Goal: Information Seeking & Learning: Learn about a topic

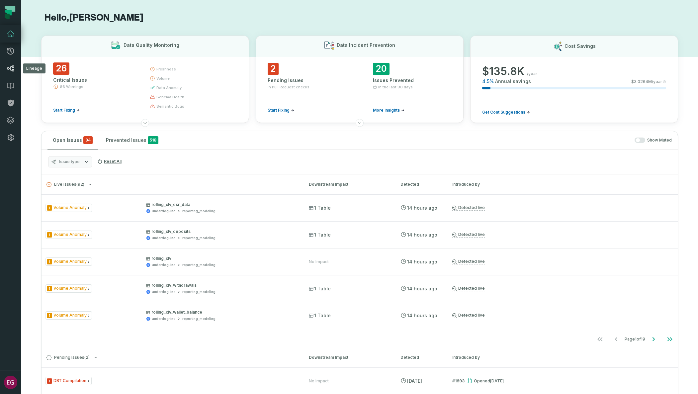
click at [10, 68] on icon at bounding box center [10, 68] width 7 height 6
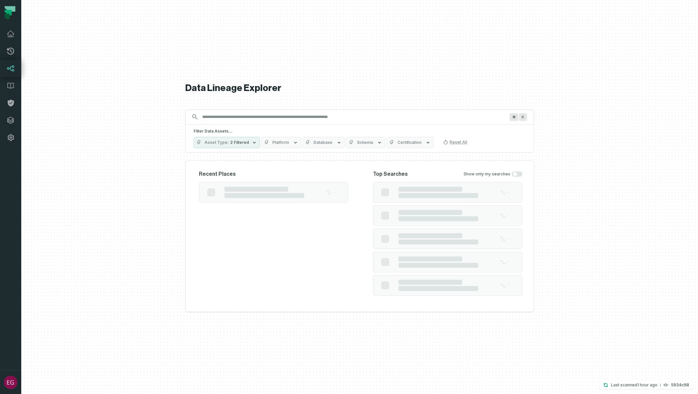
click at [239, 118] on input "Discovery Provider cmdk menu" at bounding box center [353, 117] width 311 height 11
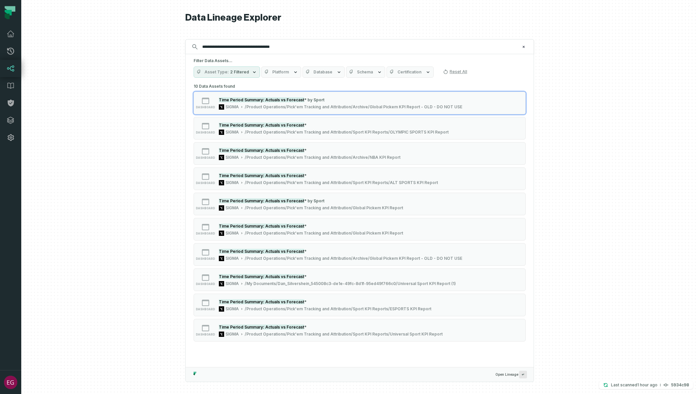
type input "**********"
click at [226, 74] on span "Asset Type" at bounding box center [217, 71] width 24 height 5
click at [201, 124] on button "Table" at bounding box center [200, 125] width 5 height 5
click at [307, 59] on h5 "Filter Data Assets..." at bounding box center [360, 60] width 332 height 5
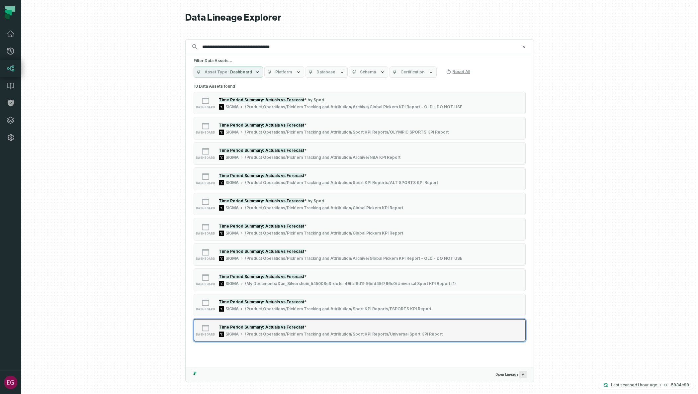
click at [453, 335] on button "dashboard Time Period Summary: Actuals vs Forecast * SIGMA /Product Operations/…" at bounding box center [360, 330] width 332 height 23
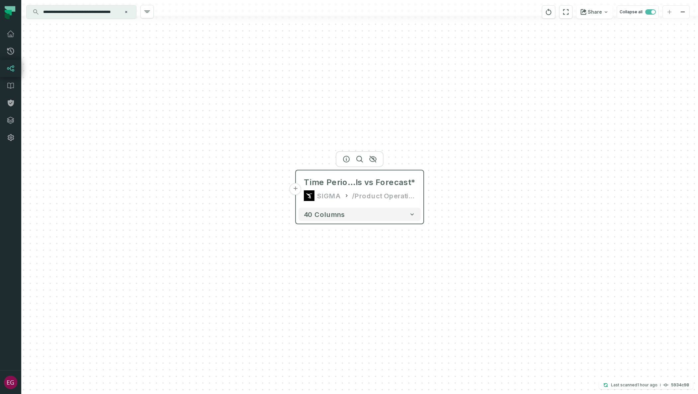
click at [297, 193] on button "+" at bounding box center [296, 189] width 12 height 12
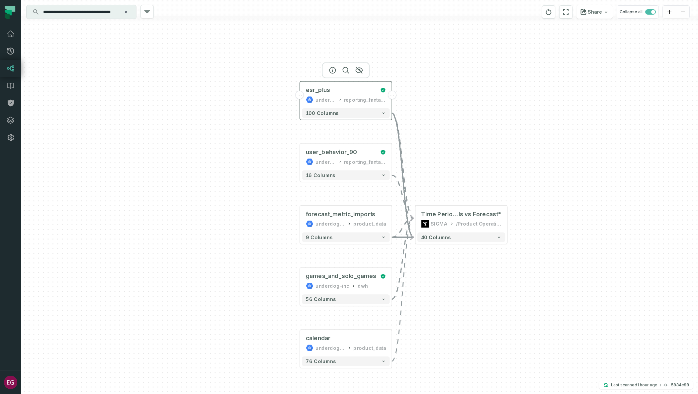
click at [300, 95] on span "..." at bounding box center [299, 95] width 5 height 4
click at [298, 97] on span "..." at bounding box center [299, 95] width 5 height 4
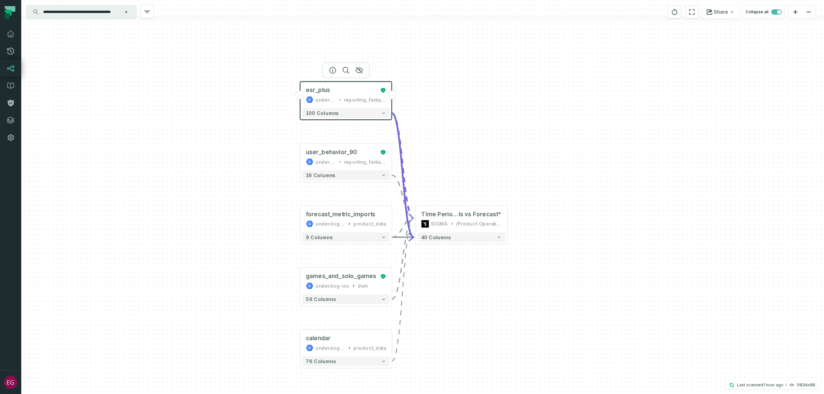
click at [300, 96] on span "..." at bounding box center [299, 95] width 5 height 4
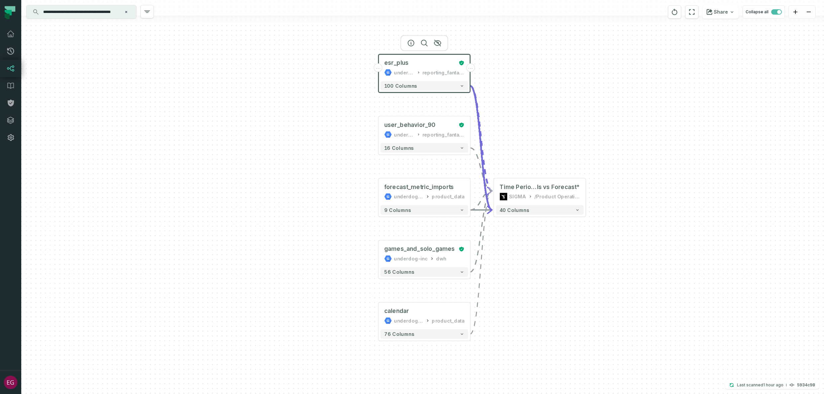
drag, startPoint x: 447, startPoint y: 101, endPoint x: 509, endPoint y: 83, distance: 64.9
click at [509, 83] on div "... esr_plus underdog-inc reporting_fantasy ... 100 columns ... user_behavior_9…" at bounding box center [422, 197] width 803 height 394
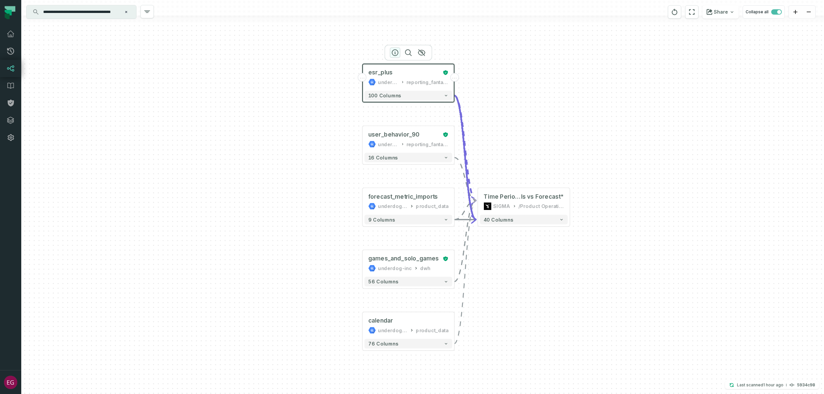
click at [397, 51] on icon "button" at bounding box center [395, 53] width 8 height 8
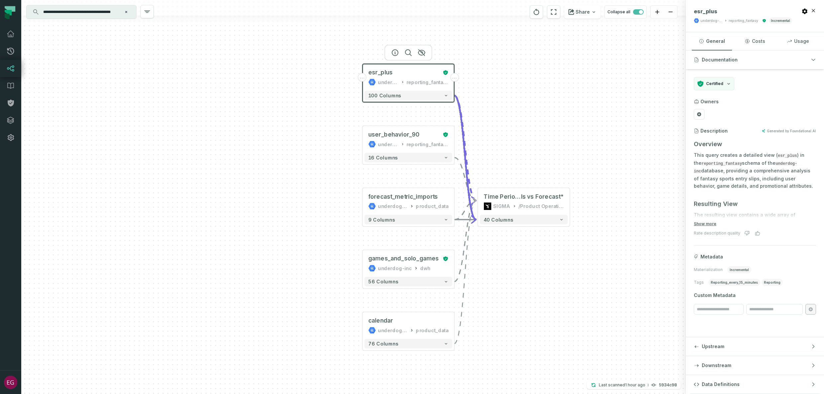
click at [363, 78] on span "..." at bounding box center [362, 77] width 5 height 4
click at [358, 78] on div "..." at bounding box center [362, 77] width 9 height 9
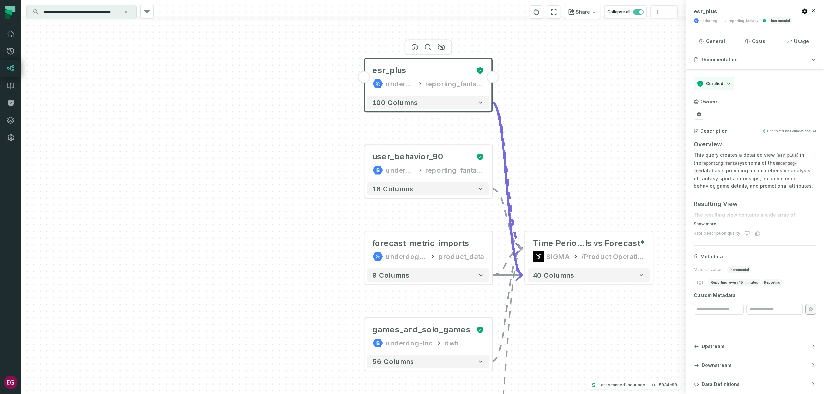
click at [363, 76] on span "..." at bounding box center [363, 77] width 7 height 6
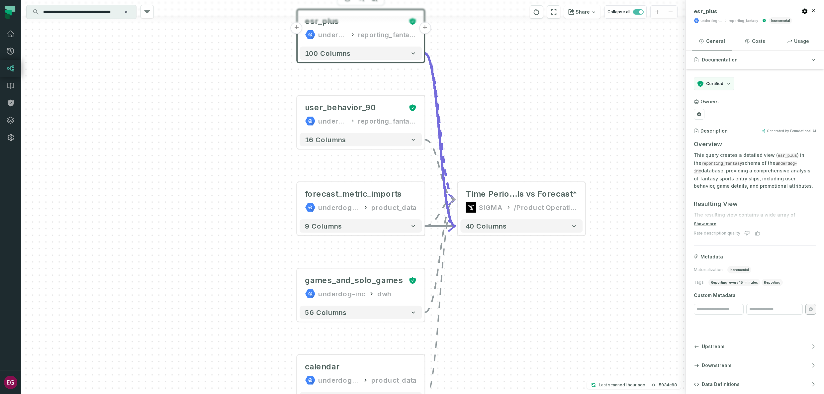
drag, startPoint x: 588, startPoint y: 115, endPoint x: 520, endPoint y: 66, distance: 83.4
click at [520, 66] on div "+ esr_plus underdog-inc reporting_fantasy + 100 columns + user_behavior_90 unde…" at bounding box center [353, 197] width 665 height 394
click at [372, 52] on button "100 columns" at bounding box center [361, 52] width 122 height 13
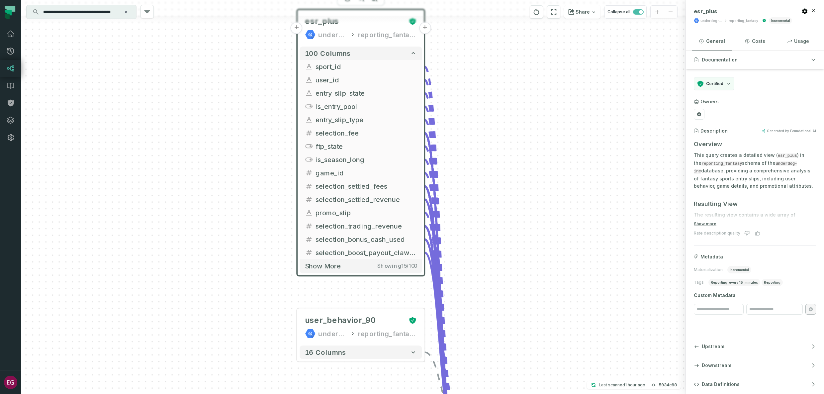
click at [359, 41] on div "esr_plus underdog-inc reporting_fantasy" at bounding box center [361, 28] width 122 height 32
click at [296, 27] on button "+" at bounding box center [297, 28] width 12 height 12
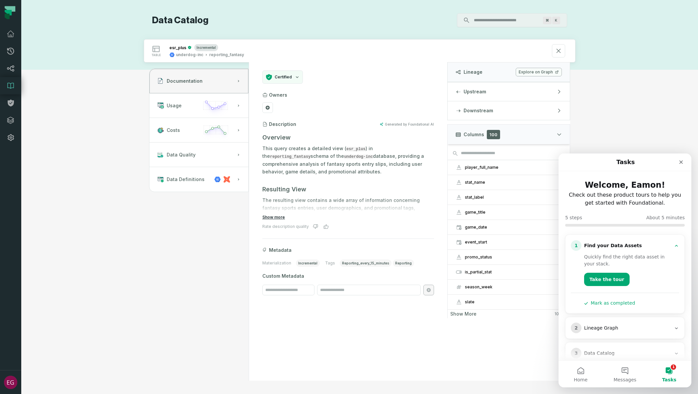
click at [278, 216] on button "Show more" at bounding box center [273, 217] width 23 height 5
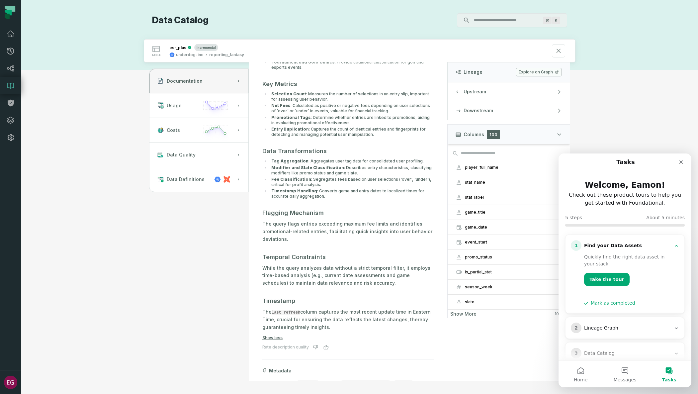
scroll to position [340, 0]
